Goal: Use online tool/utility: Utilize a website feature to perform a specific function

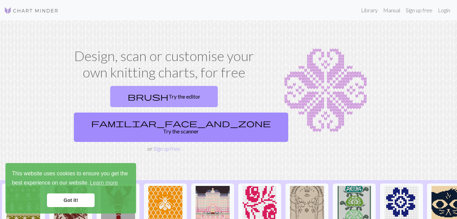
click at [110, 94] on link "brush Try the editor" at bounding box center [164, 96] width 108 height 21
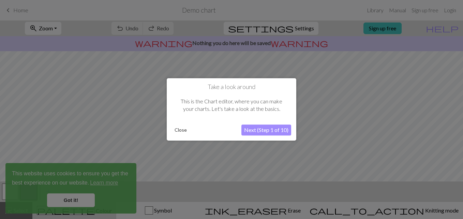
click at [274, 131] on button "Next (Step 1 of 10)" at bounding box center [266, 130] width 50 height 11
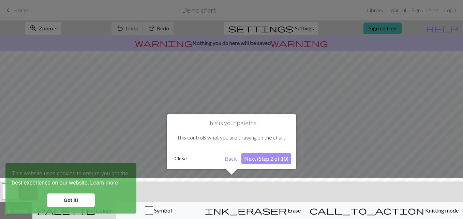
click at [75, 200] on div at bounding box center [231, 200] width 469 height 44
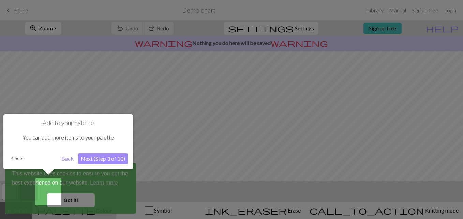
click at [85, 157] on button "Next (Step 3 of 10)" at bounding box center [103, 158] width 50 height 11
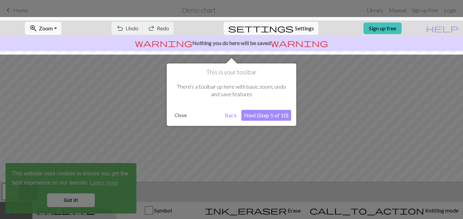
click at [266, 117] on button "Next (Step 5 of 10)" at bounding box center [266, 115] width 50 height 11
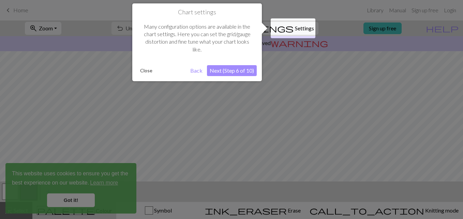
click at [237, 74] on button "Next (Step 6 of 10)" at bounding box center [232, 70] width 50 height 11
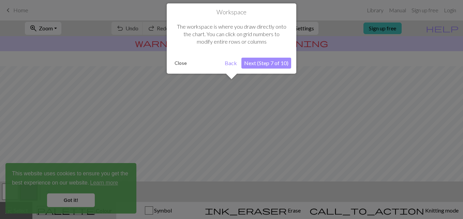
scroll to position [41, 0]
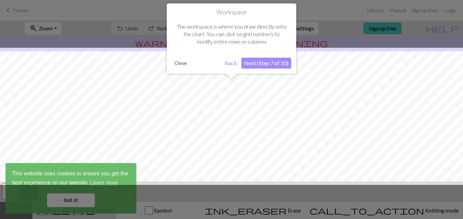
click at [254, 63] on button "Next (Step 7 of 10)" at bounding box center [266, 63] width 50 height 11
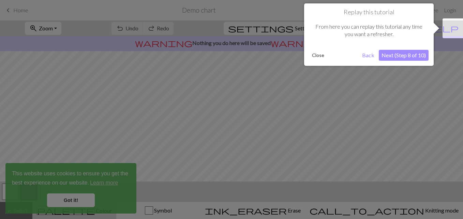
click at [403, 59] on button "Next (Step 8 of 10)" at bounding box center [403, 55] width 50 height 11
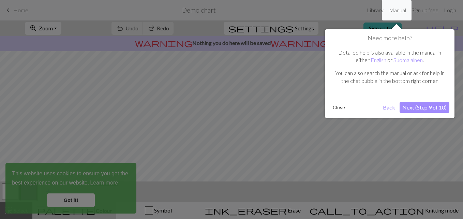
click at [417, 105] on button "Next (Step 9 of 10)" at bounding box center [424, 107] width 50 height 11
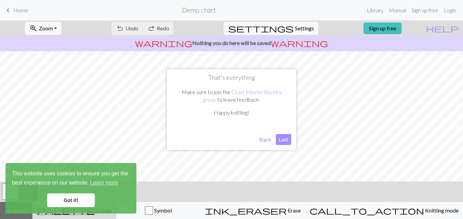
click at [280, 140] on button "Last" at bounding box center [283, 139] width 15 height 11
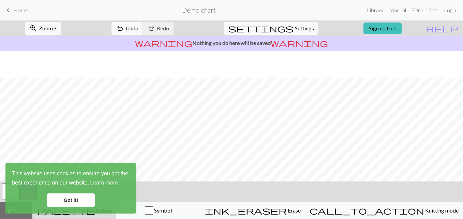
scroll to position [124, 0]
click at [61, 200] on link "Got it!" at bounding box center [71, 200] width 48 height 14
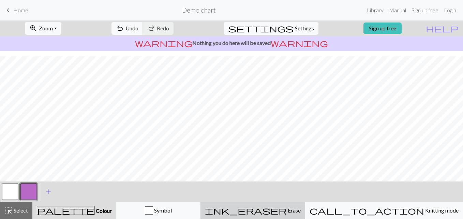
click at [286, 211] on span "ink_eraser" at bounding box center [246, 210] width 82 height 10
